Goal: Information Seeking & Learning: Find specific fact

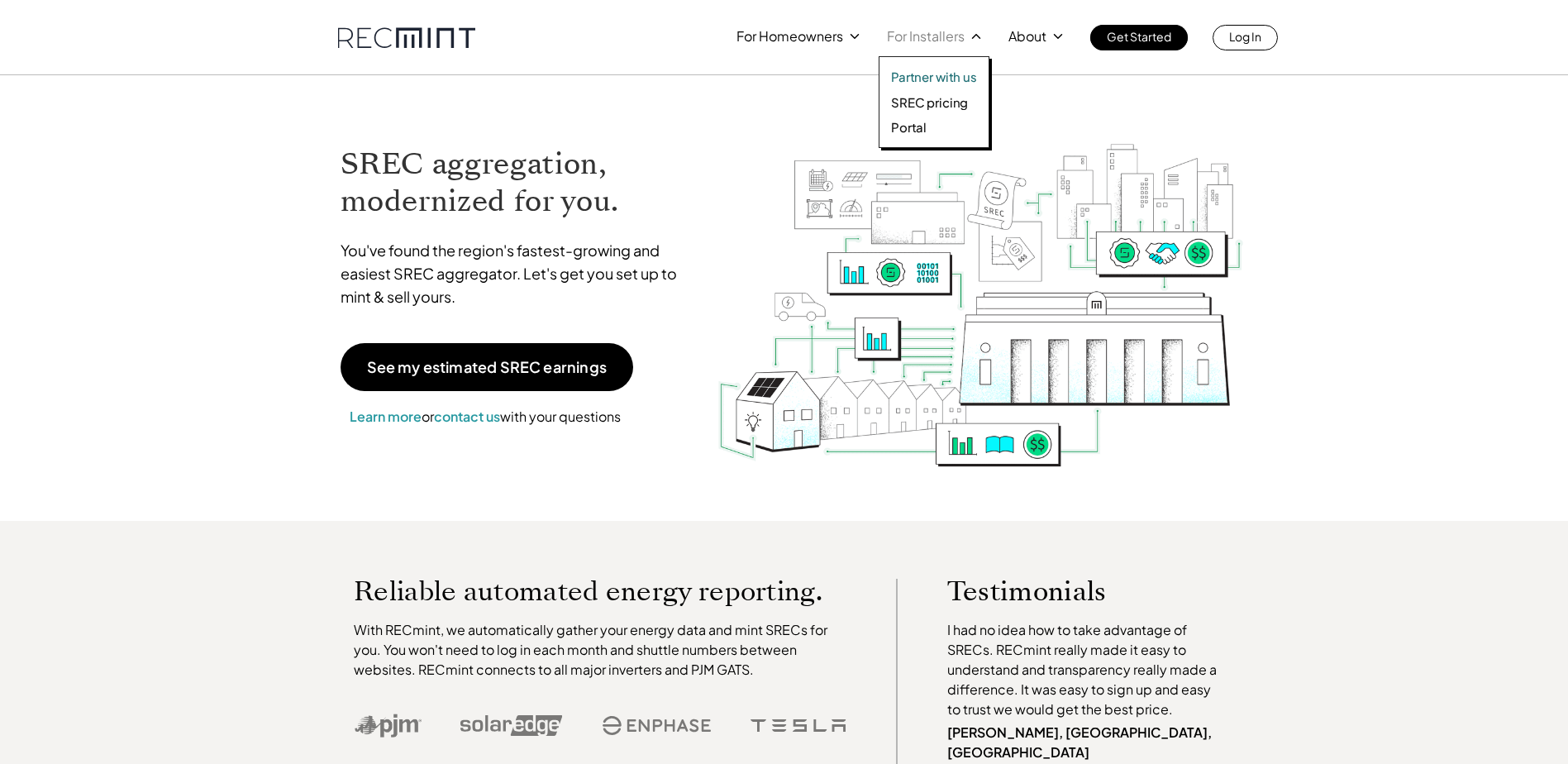
click at [950, 100] on p "SREC pricing" at bounding box center [930, 103] width 77 height 17
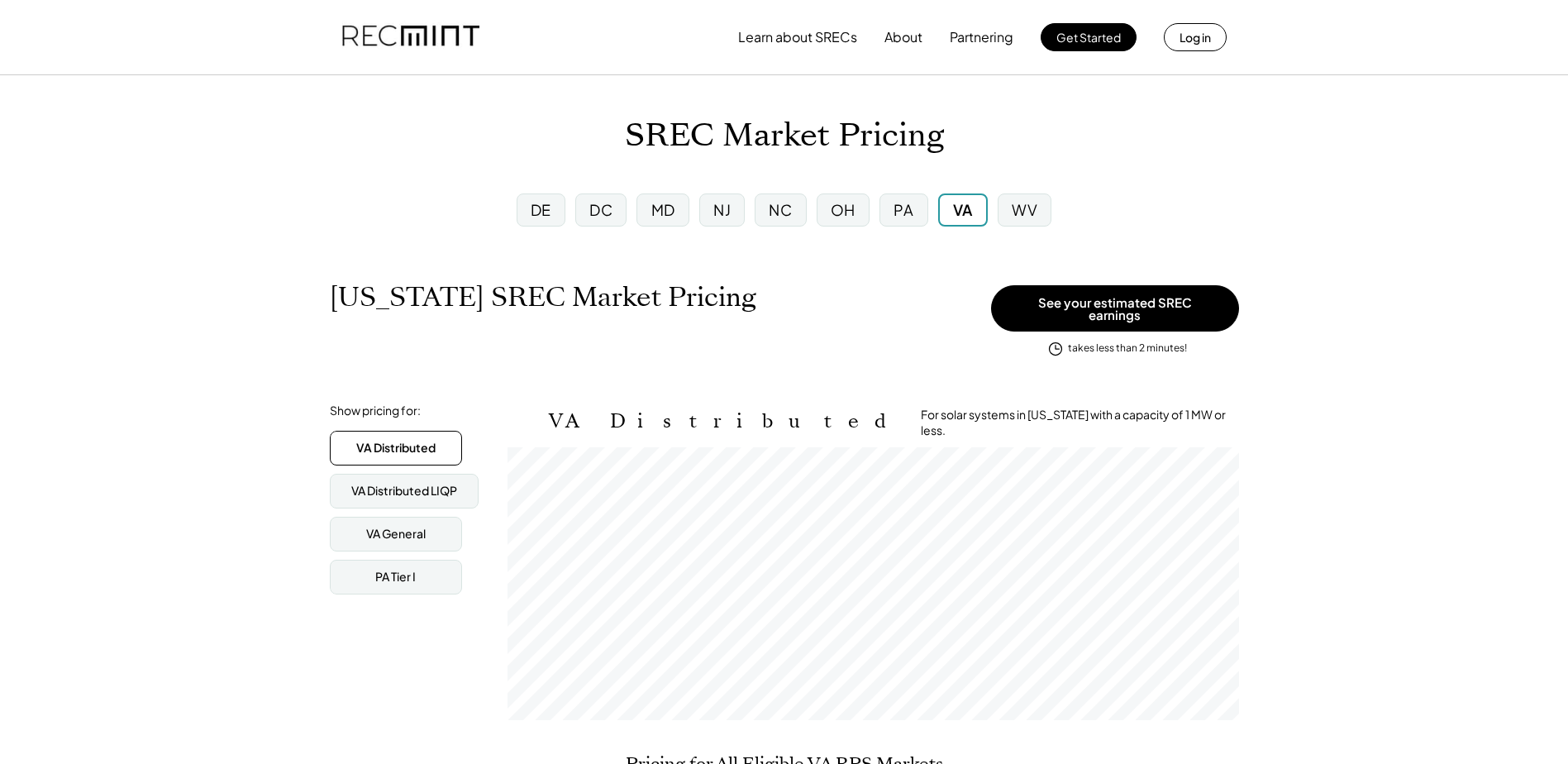
scroll to position [273, 732]
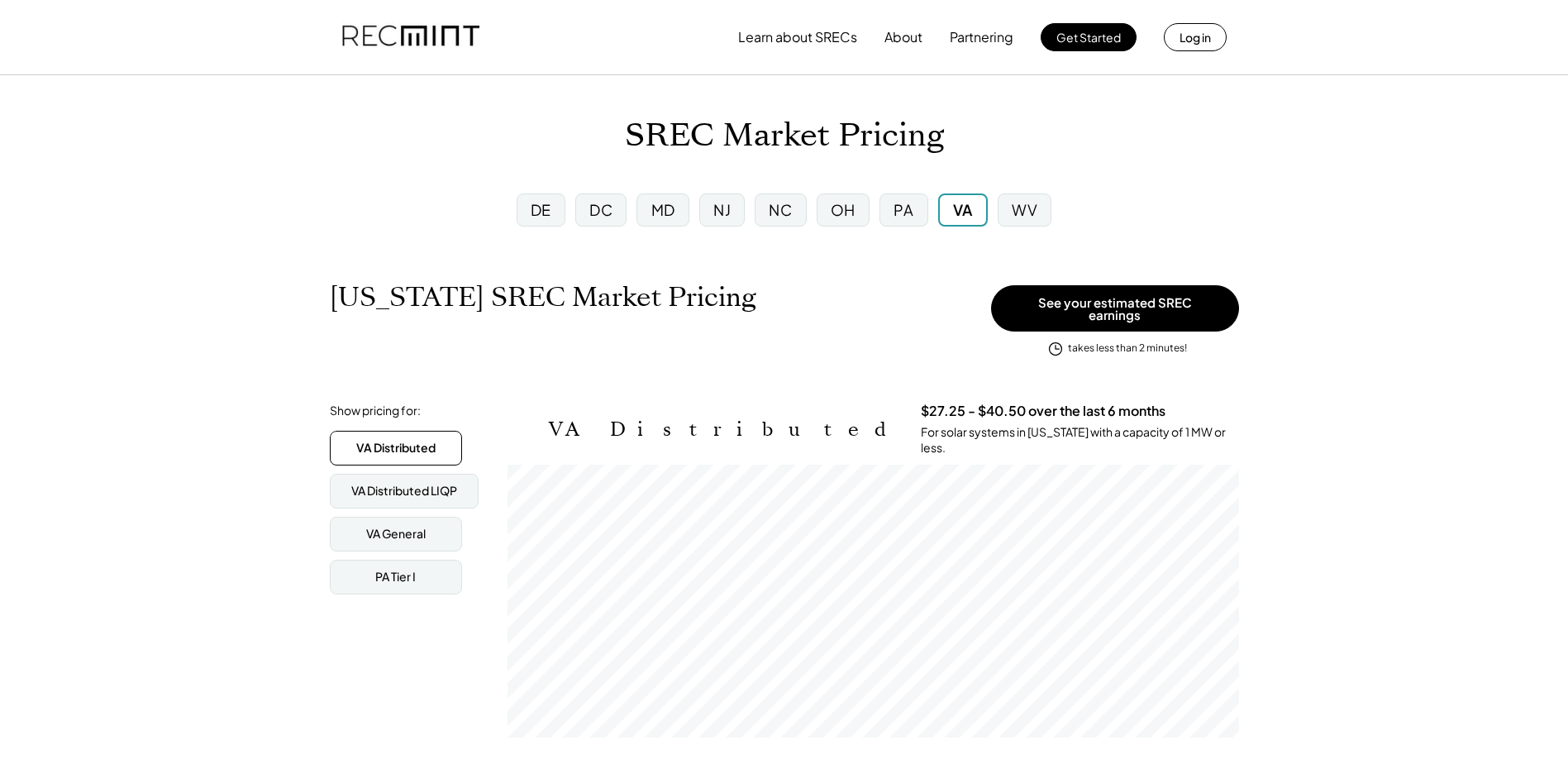
drag, startPoint x: 894, startPoint y: 197, endPoint x: 882, endPoint y: 176, distance: 24.2
click at [894, 198] on div "PA" at bounding box center [903, 210] width 48 height 33
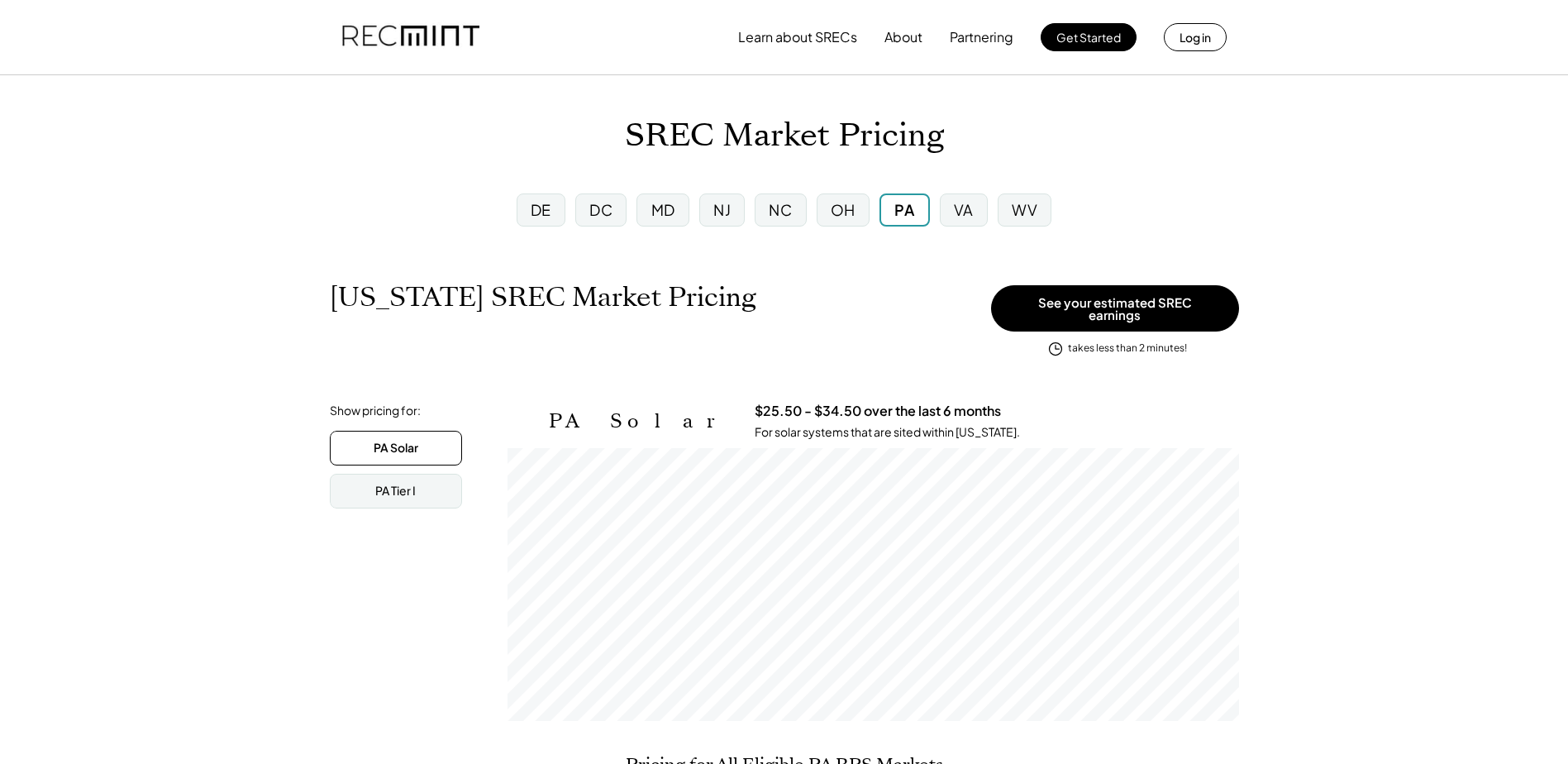
scroll to position [273, 732]
drag, startPoint x: 622, startPoint y: 135, endPoint x: 714, endPoint y: 130, distance: 92.1
click at [714, 130] on div "SREC Market Pricing" at bounding box center [784, 136] width 1568 height 39
drag, startPoint x: 650, startPoint y: 397, endPoint x: 751, endPoint y: 402, distance: 101.1
click at [754, 402] on h3 "$25.50 - $34.50 over the last 6 months" at bounding box center [877, 411] width 246 height 18
